Goal: Transaction & Acquisition: Purchase product/service

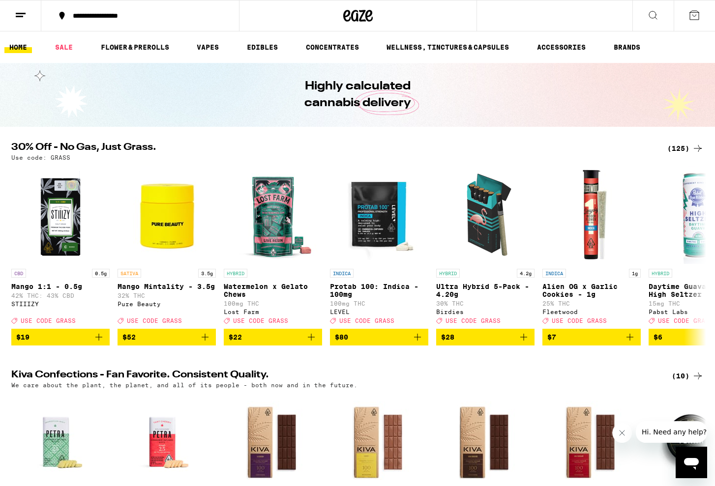
click at [675, 150] on div "(125)" at bounding box center [685, 149] width 36 height 12
